Goal: Unclear

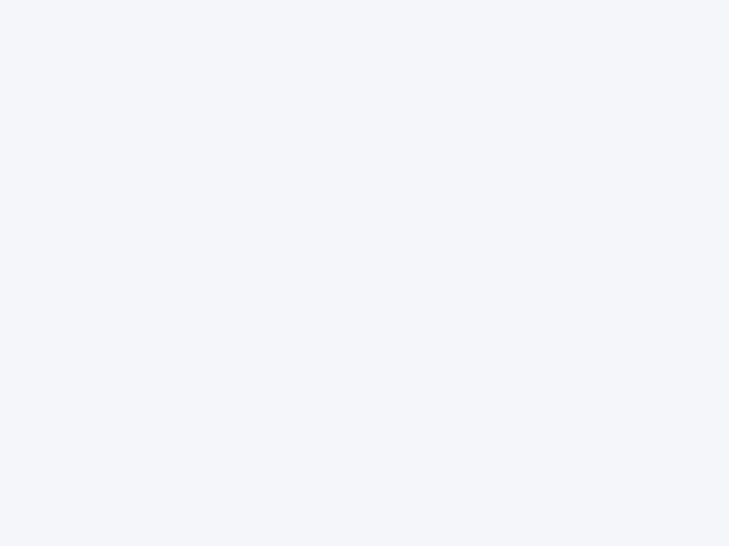
click at [364, 273] on div at bounding box center [364, 273] width 729 height 546
